Goal: Task Accomplishment & Management: Manage account settings

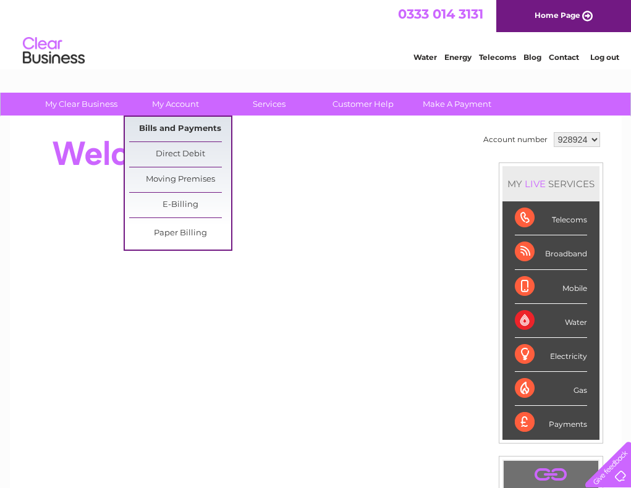
click at [169, 125] on link "Bills and Payments" at bounding box center [180, 129] width 102 height 25
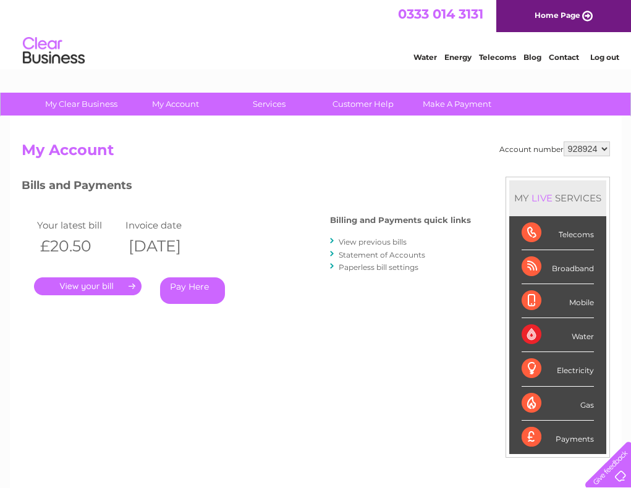
click at [93, 282] on link "." at bounding box center [88, 286] width 108 height 18
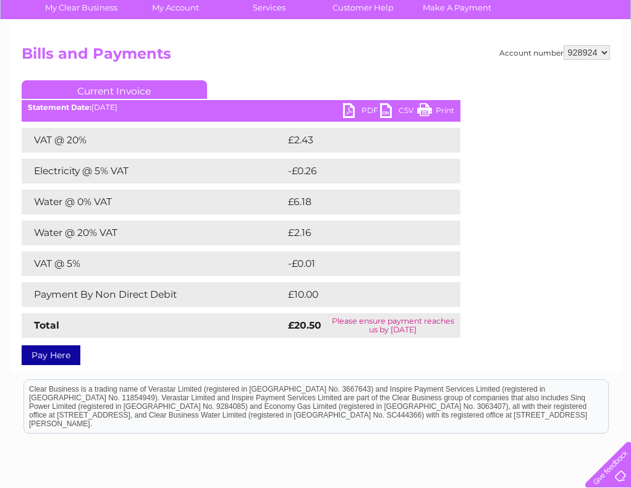
scroll to position [78, 0]
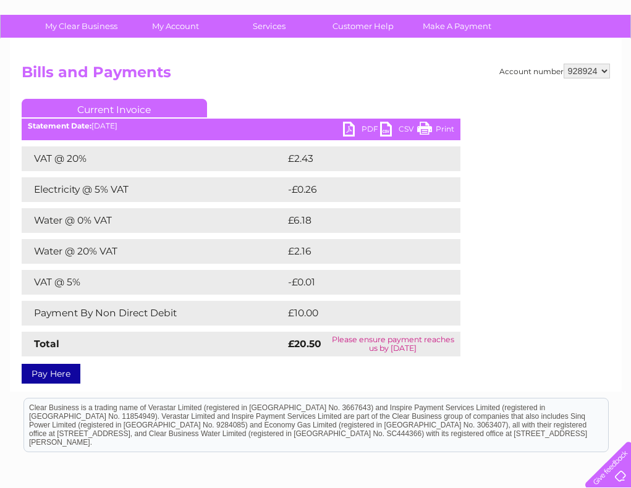
click at [356, 126] on link "PDF" at bounding box center [361, 131] width 37 height 18
click at [355, 126] on link "PDF" at bounding box center [361, 131] width 37 height 18
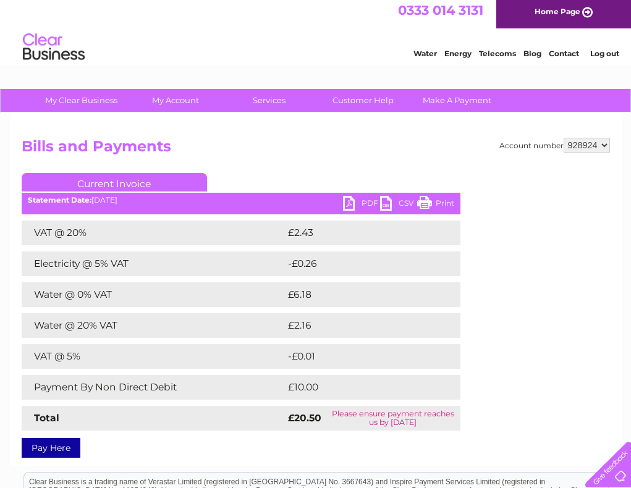
scroll to position [0, 0]
